Goal: Navigation & Orientation: Find specific page/section

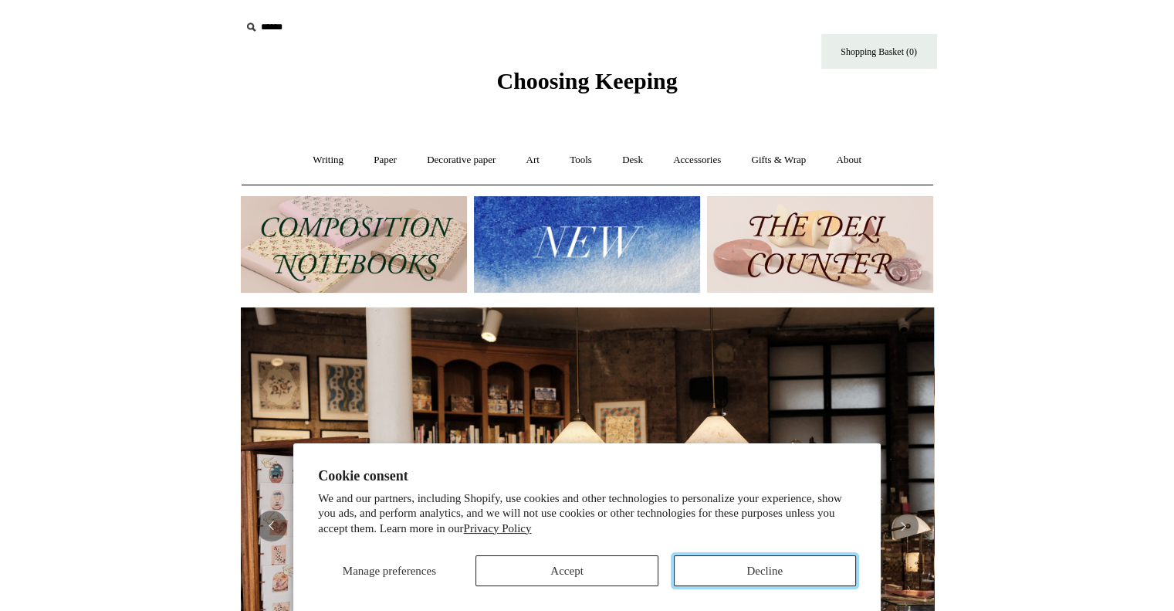
click at [743, 578] on button "Decline" at bounding box center [765, 570] width 182 height 31
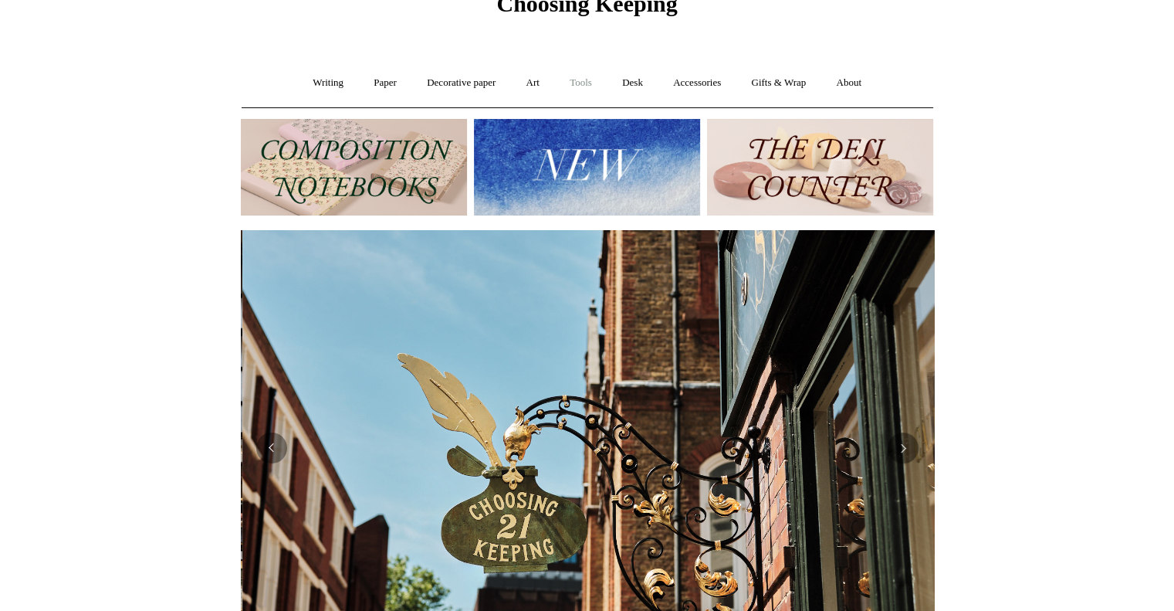
scroll to position [0, 693]
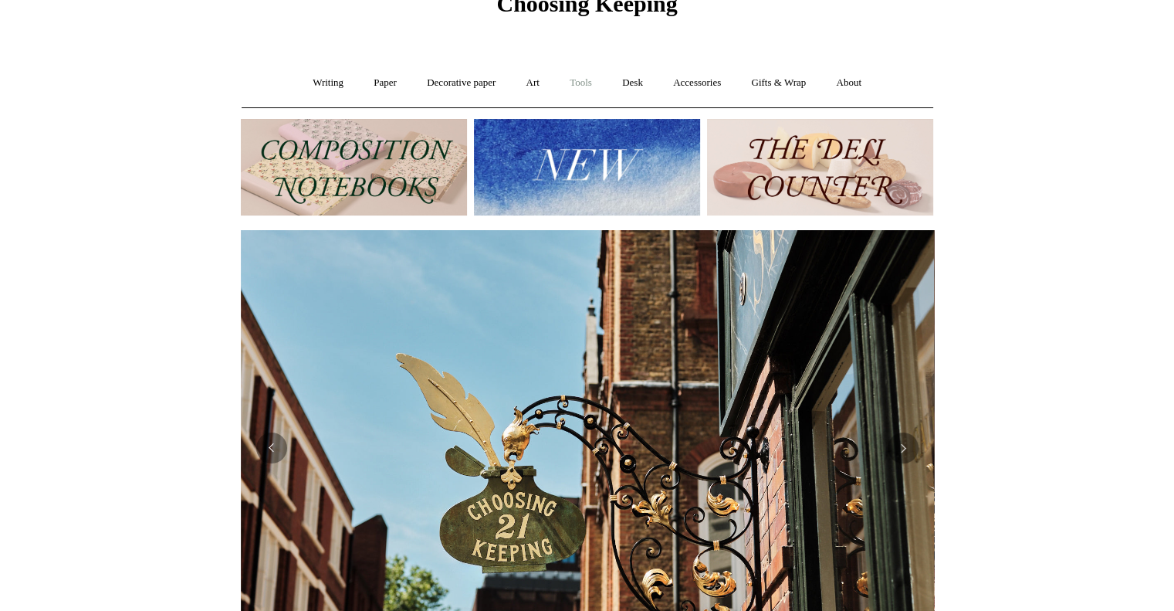
click at [581, 80] on link "Tools +" at bounding box center [581, 83] width 50 height 41
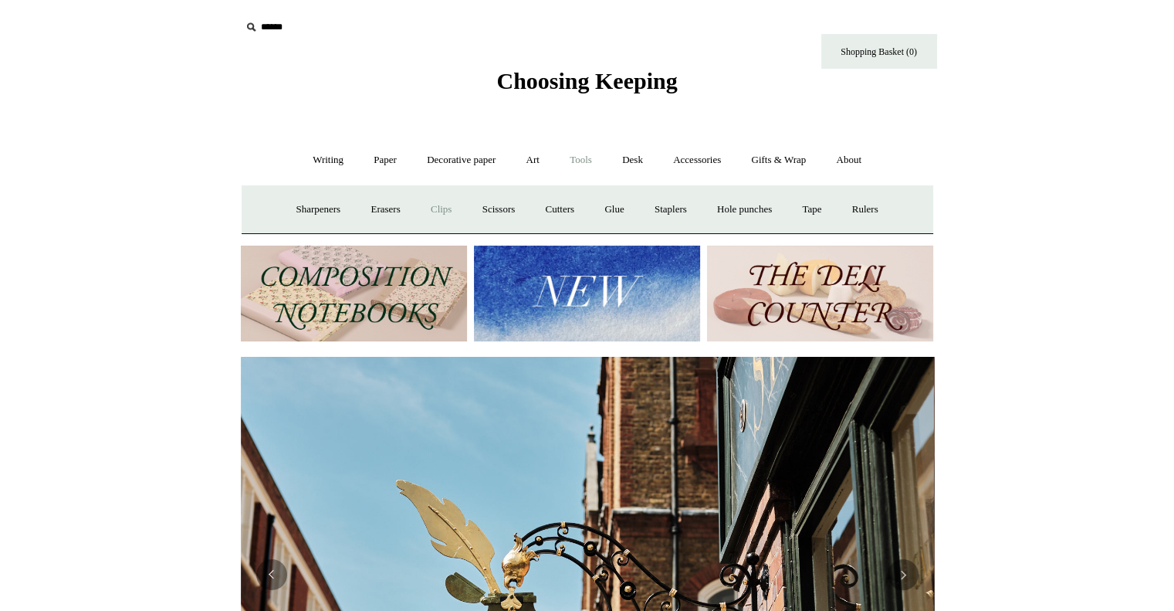
click at [429, 209] on link "Clips +" at bounding box center [441, 209] width 49 height 41
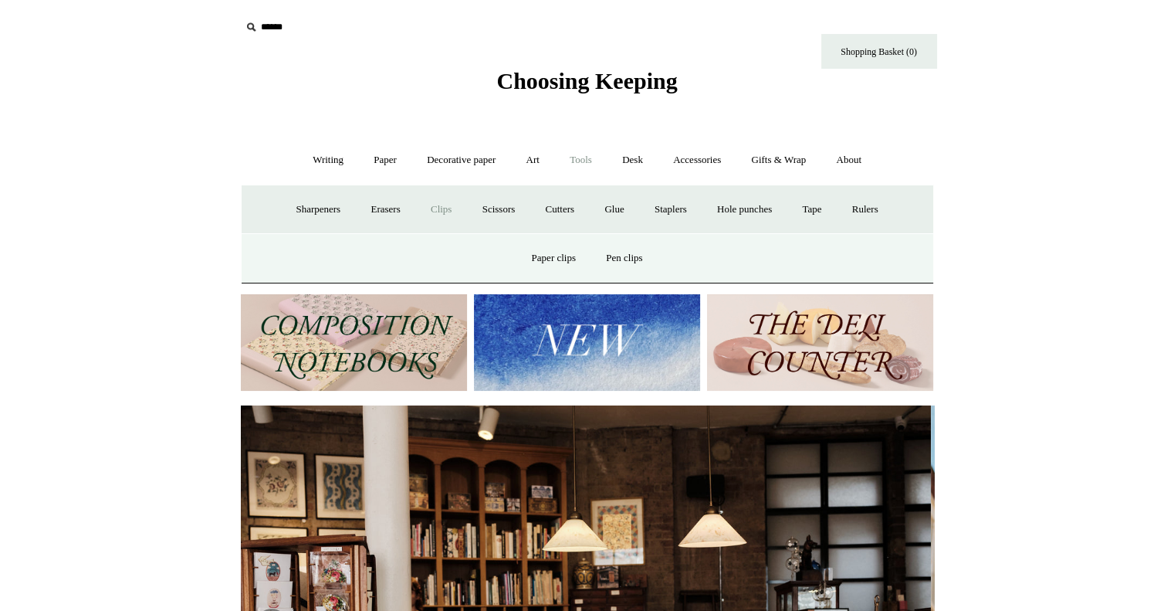
scroll to position [0, 0]
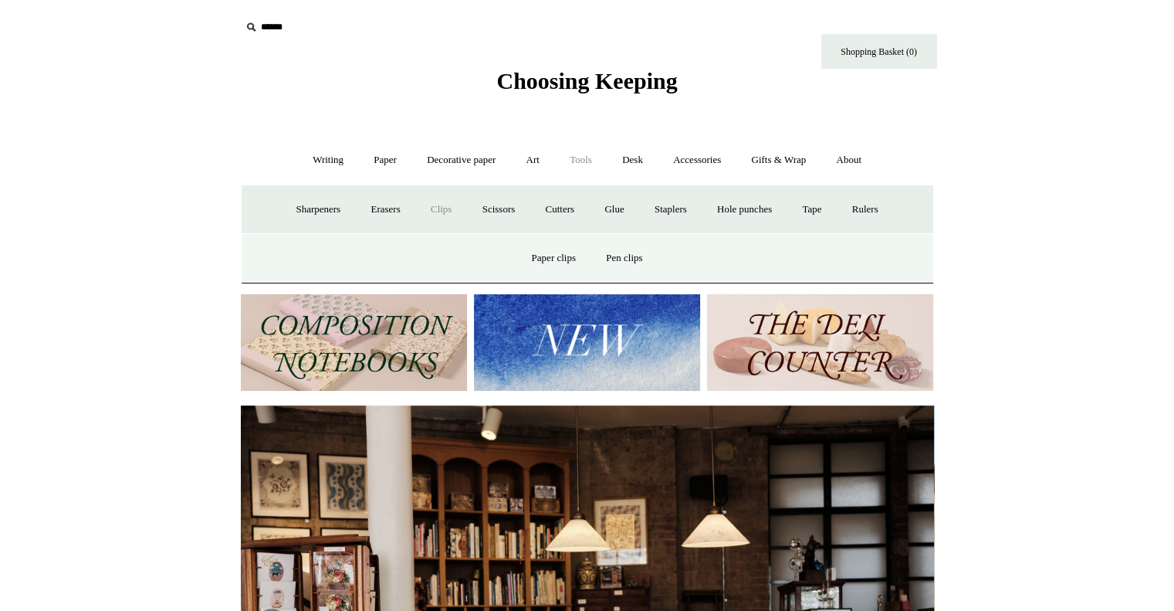
click at [419, 197] on link "Clips -" at bounding box center [441, 209] width 49 height 41
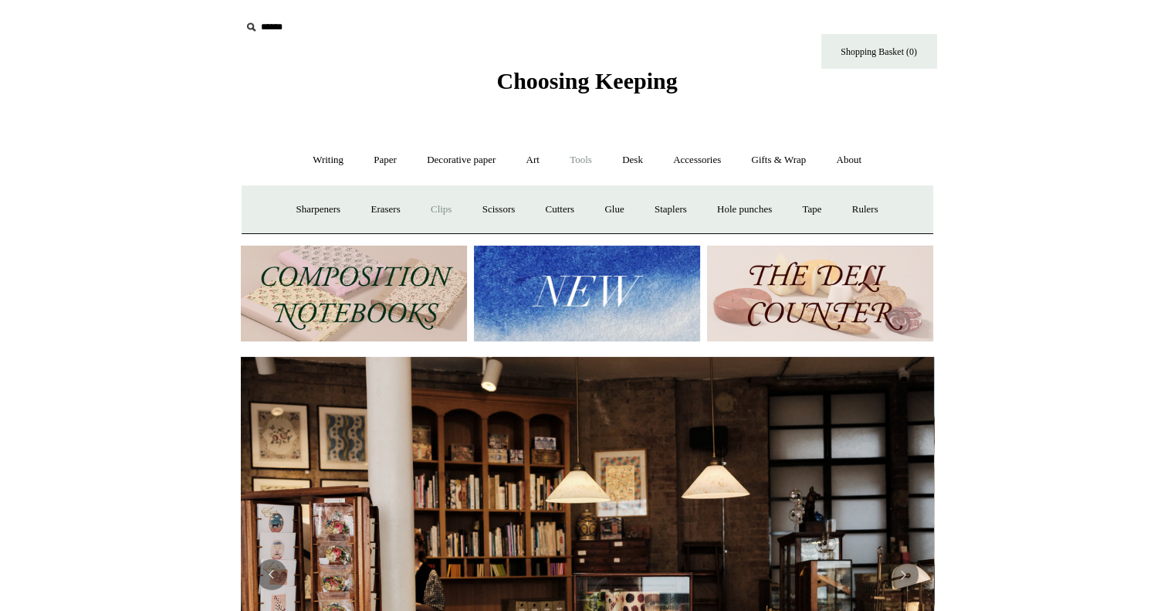
click at [432, 206] on link "Clips +" at bounding box center [441, 209] width 49 height 41
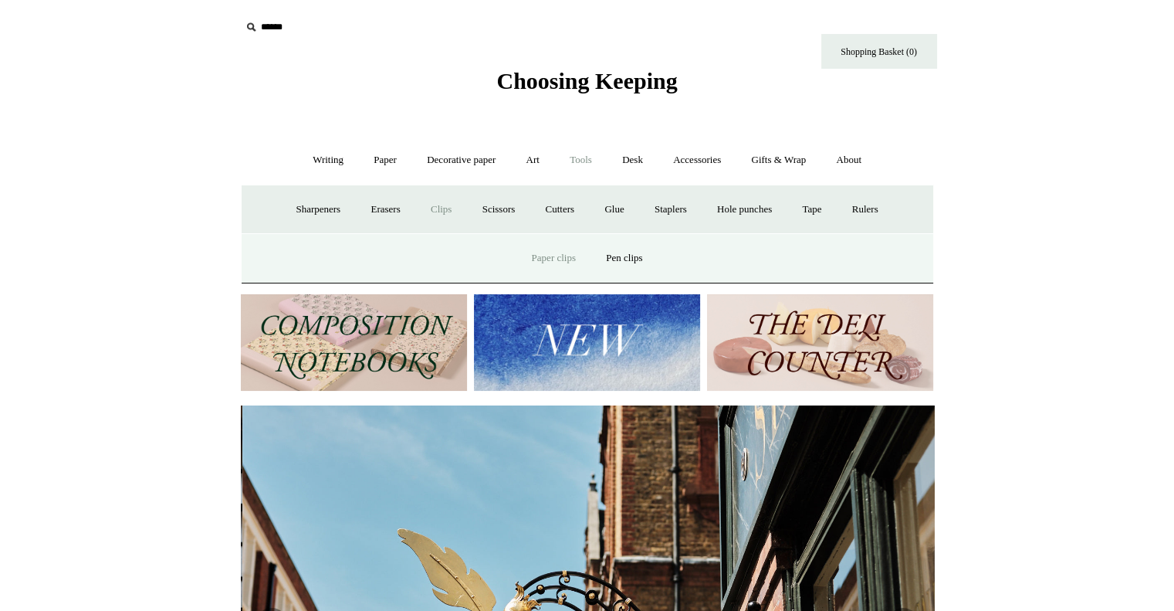
scroll to position [0, 693]
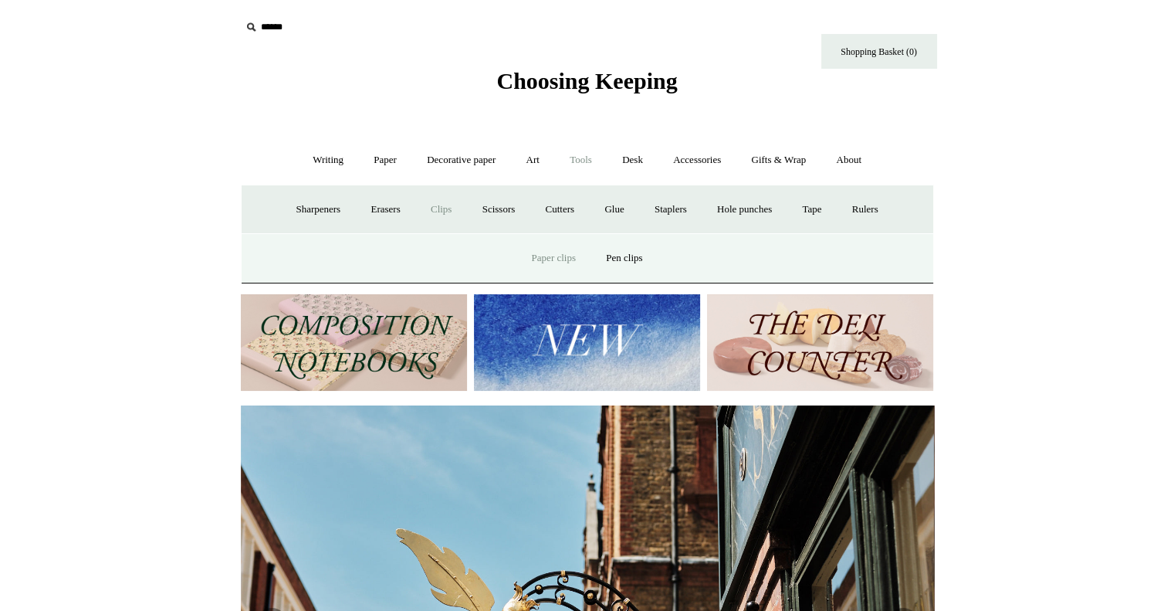
click at [561, 266] on link "Paper clips" at bounding box center [554, 258] width 72 height 41
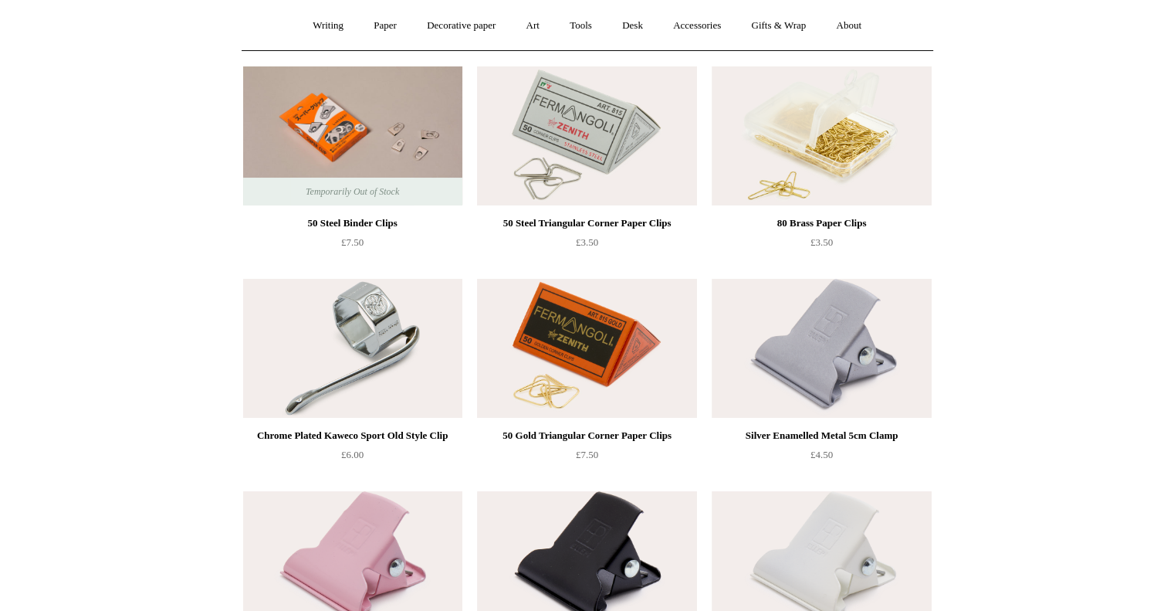
scroll to position [309, 0]
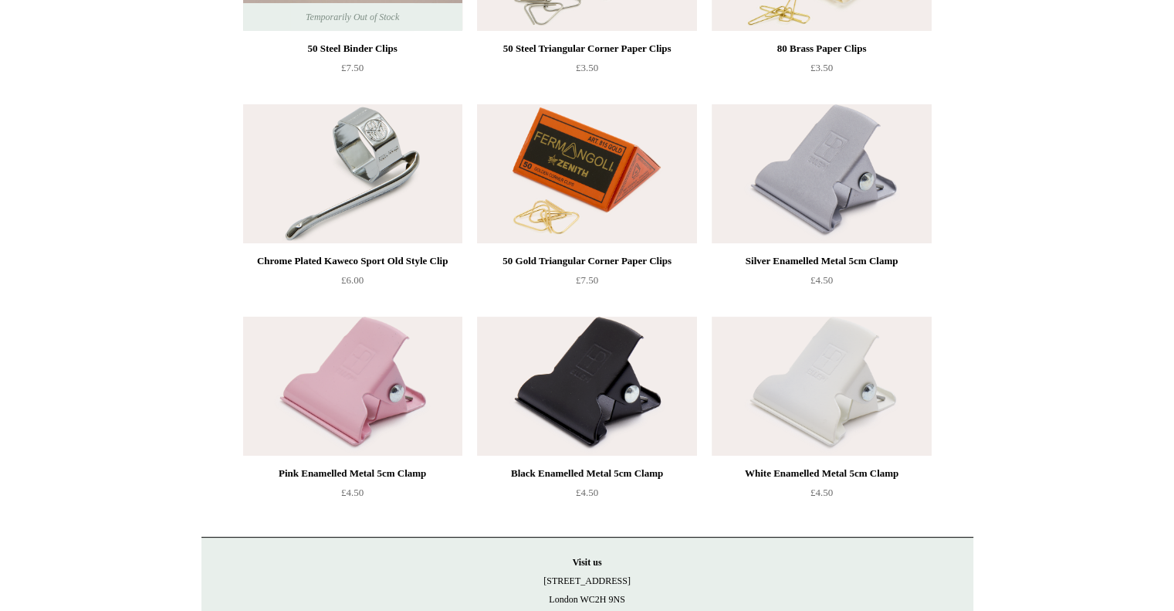
click at [340, 377] on img at bounding box center [352, 386] width 219 height 139
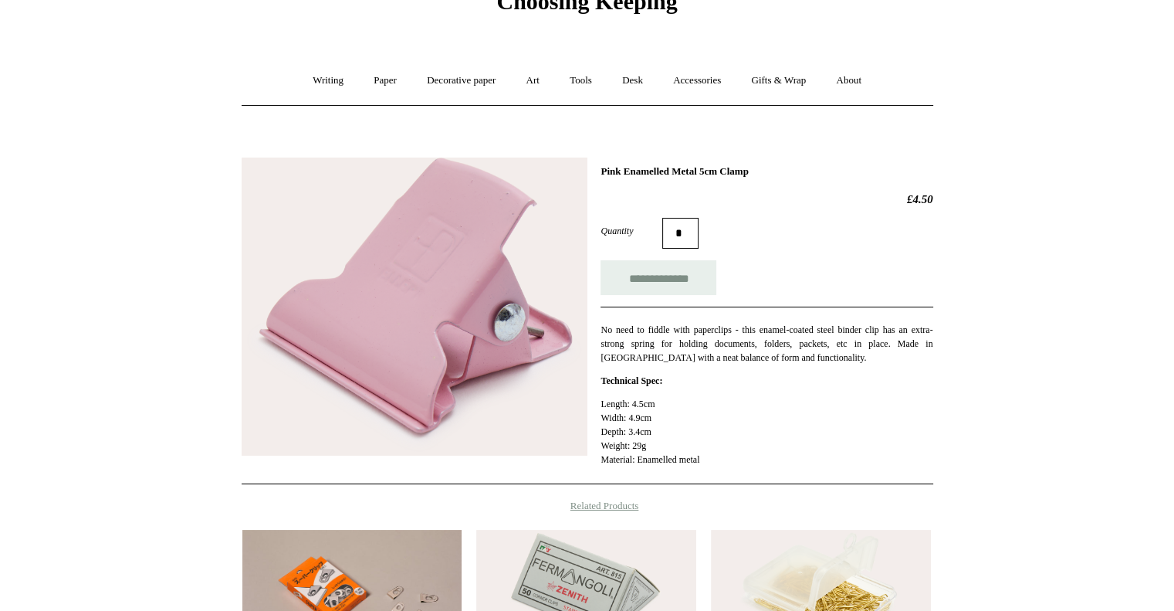
scroll to position [77, 0]
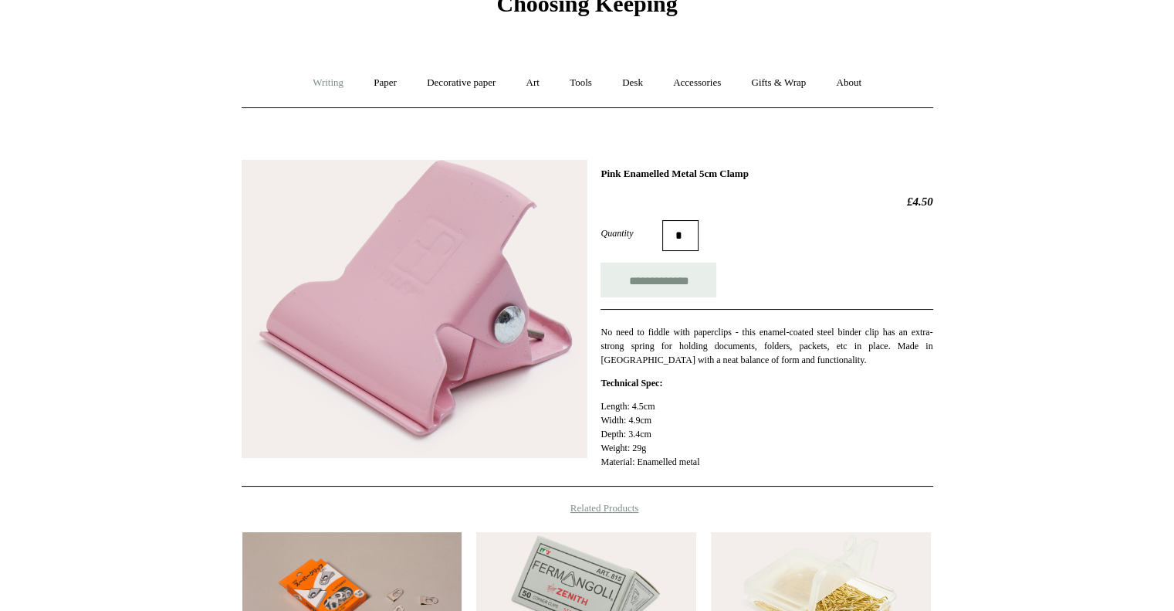
click at [324, 80] on link "Writing +" at bounding box center [328, 83] width 59 height 41
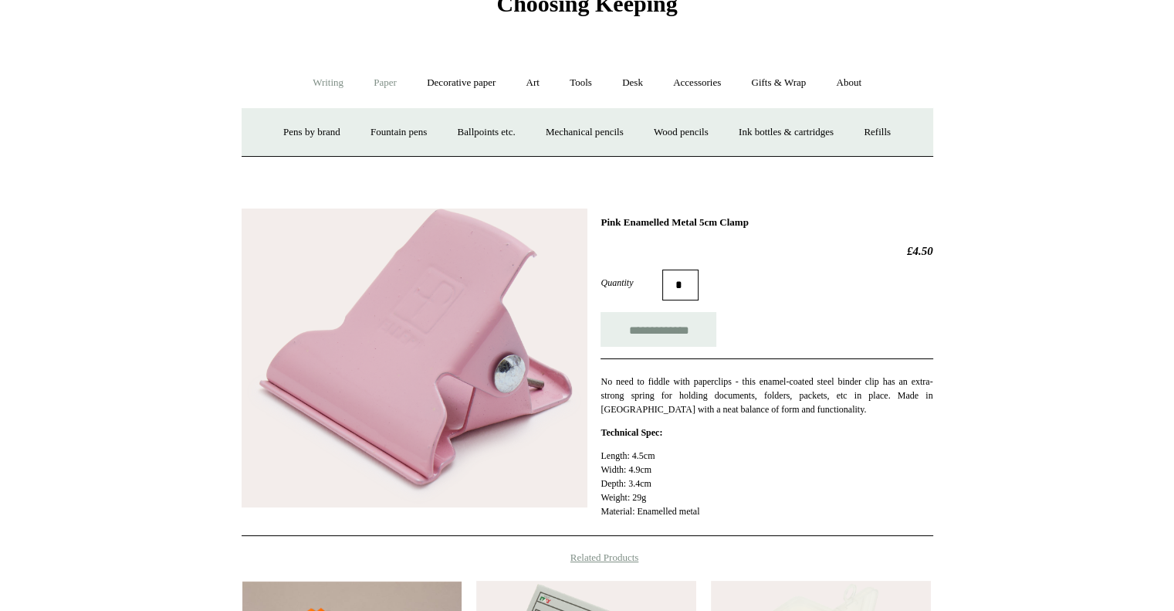
click at [372, 89] on link "Paper +" at bounding box center [385, 83] width 51 height 41
click at [581, 134] on link "Sketchbooks +" at bounding box center [564, 132] width 79 height 41
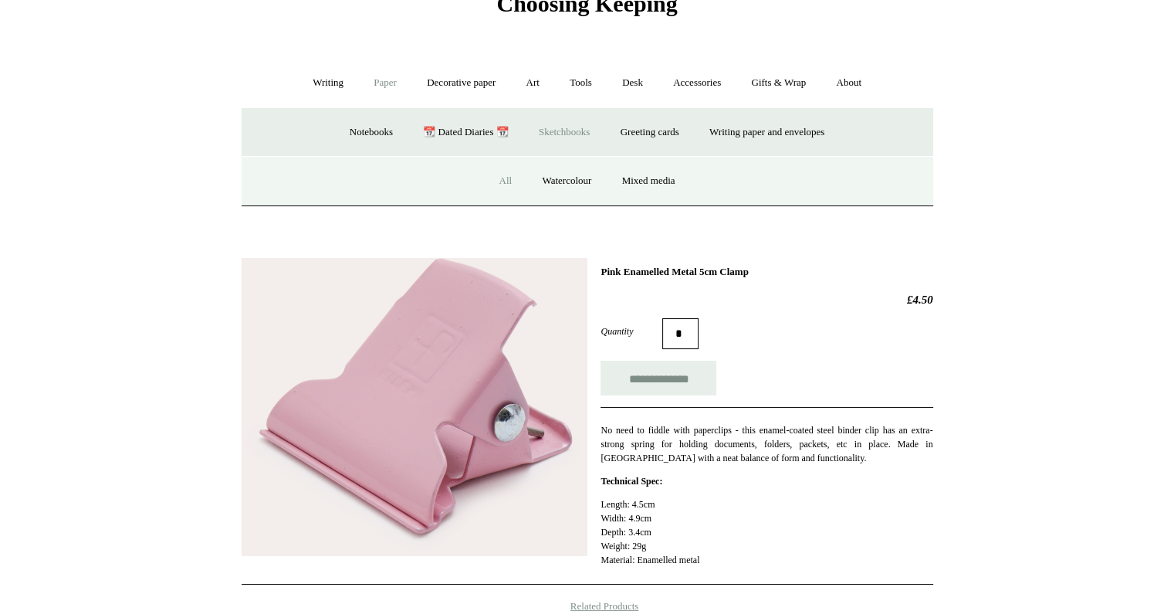
click at [494, 182] on link "All" at bounding box center [505, 181] width 41 height 41
